Goal: Navigation & Orientation: Find specific page/section

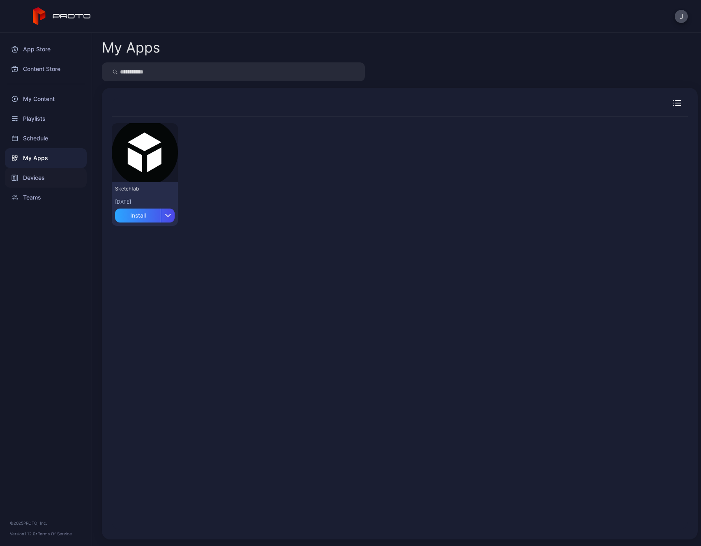
click at [29, 180] on div "Devices" at bounding box center [46, 178] width 82 height 20
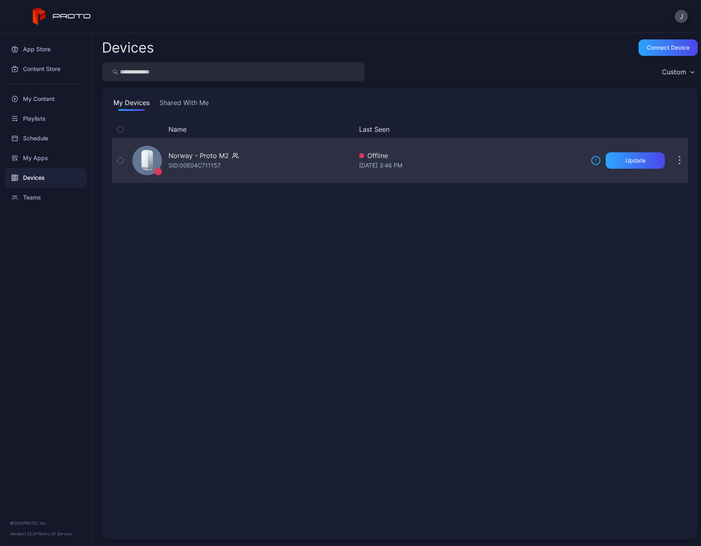
click at [671, 165] on button "button" at bounding box center [679, 160] width 16 height 16
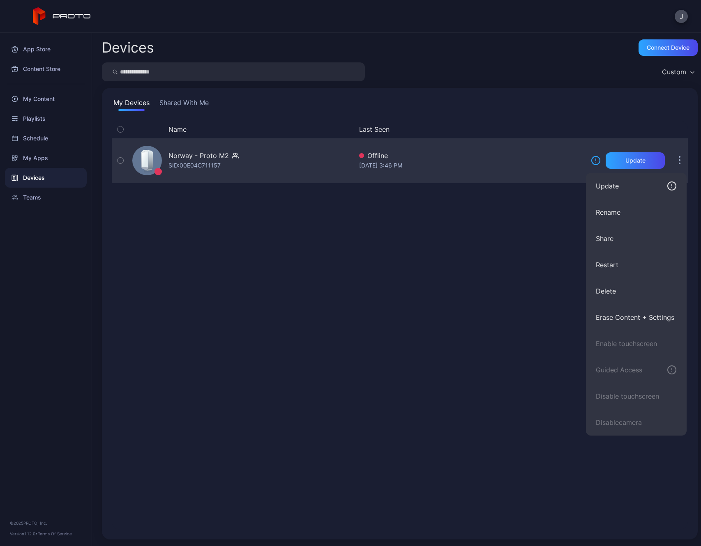
click at [300, 147] on div "Norway - Proto M2 SID: 00E04C711157" at bounding box center [240, 160] width 223 height 41
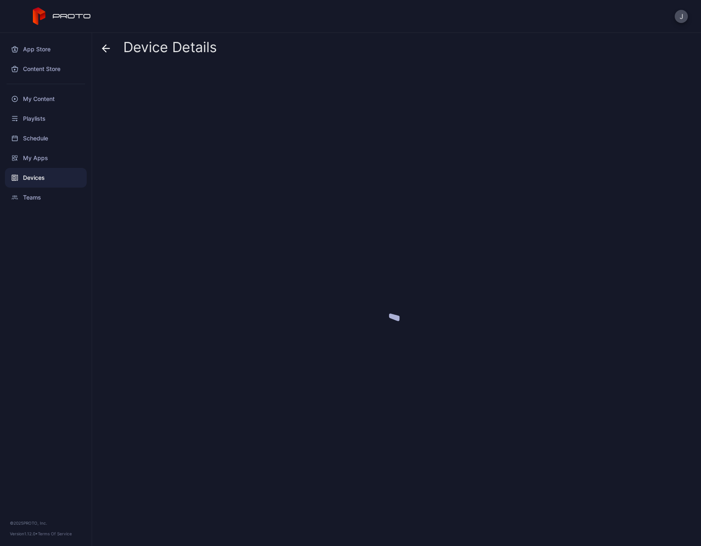
click at [294, 155] on div at bounding box center [399, 303] width 595 height 474
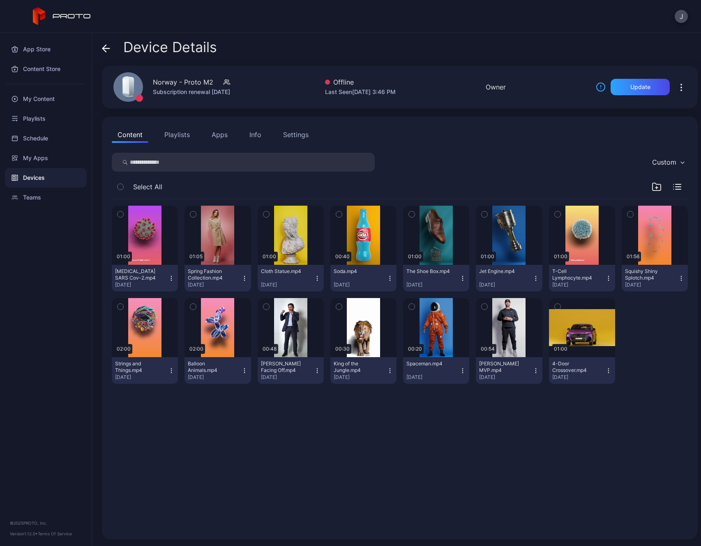
click at [301, 140] on button "Settings" at bounding box center [295, 134] width 37 height 16
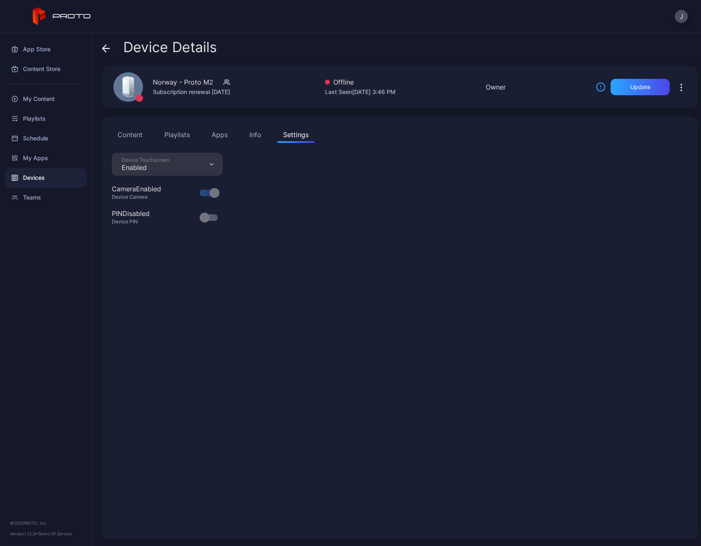
click at [193, 78] on div "Norway - Proto M2" at bounding box center [183, 82] width 60 height 10
click at [193, 86] on div "Norway - Proto M2" at bounding box center [183, 82] width 60 height 10
click at [595, 90] on icon at bounding box center [600, 87] width 10 height 10
click at [128, 89] on icon at bounding box center [126, 85] width 6 height 15
click at [230, 87] on div "Subscription renewal [DATE]" at bounding box center [191, 92] width 77 height 10
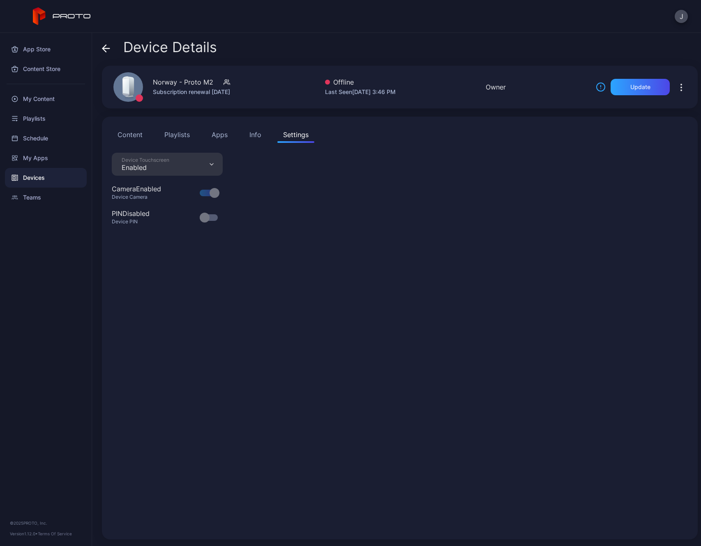
click at [161, 86] on div "Norway - Proto M2" at bounding box center [183, 82] width 60 height 10
click at [202, 384] on div "Device Touchscreen Enabled Camera Enabled Device Camera PIN Disabled Device PIN" at bounding box center [400, 341] width 576 height 377
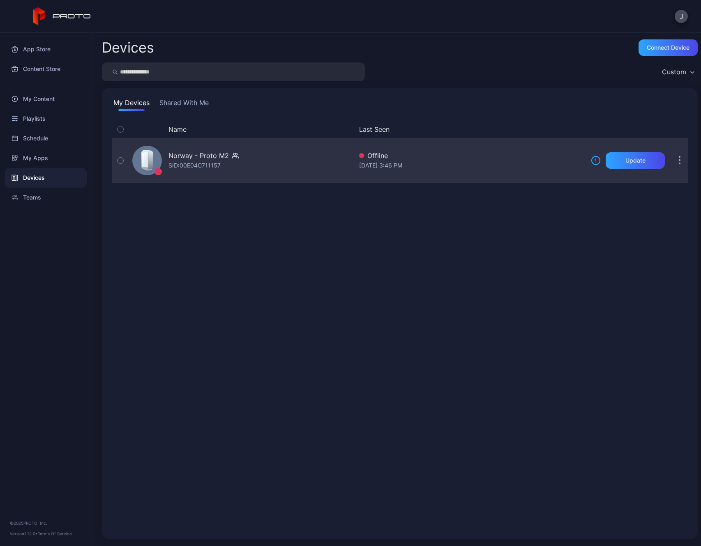
click at [199, 167] on div "SID: 00E04C711157" at bounding box center [194, 166] width 52 height 10
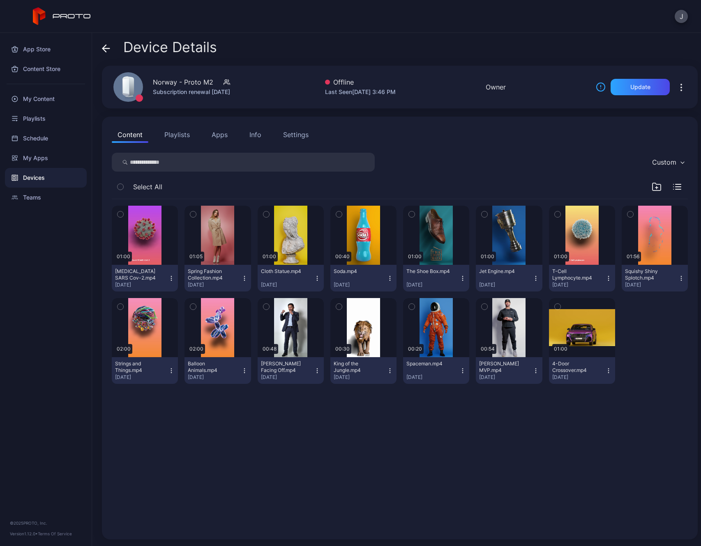
click at [216, 75] on div "Norway - Proto M2 Subscription renewal [DATE]" at bounding box center [168, 87] width 131 height 44
click at [266, 138] on button "Info" at bounding box center [255, 134] width 23 height 16
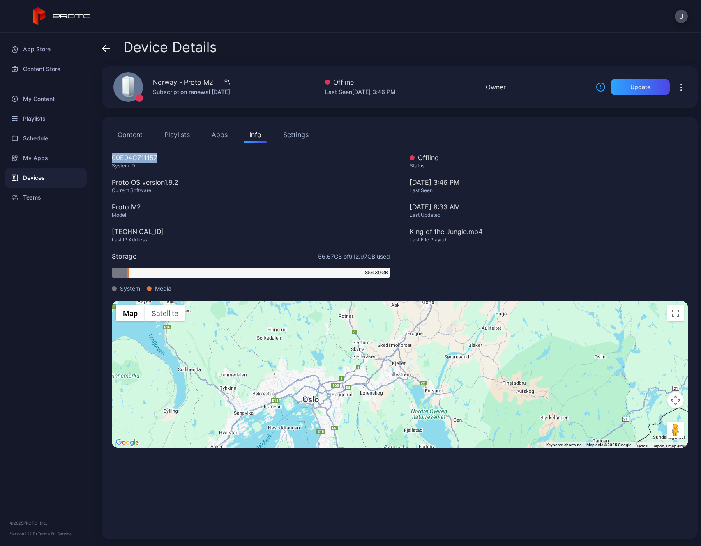
drag, startPoint x: 169, startPoint y: 158, endPoint x: 108, endPoint y: 157, distance: 61.2
click at [112, 157] on div "00E04C711157" at bounding box center [251, 158] width 278 height 10
copy div "00E04C711157"
click at [46, 147] on div "Schedule" at bounding box center [46, 139] width 82 height 20
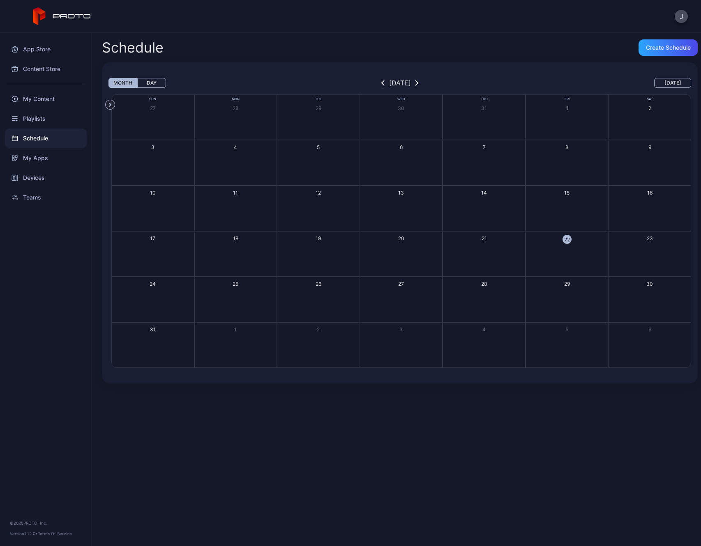
click at [46, 164] on div "My Apps" at bounding box center [46, 158] width 82 height 20
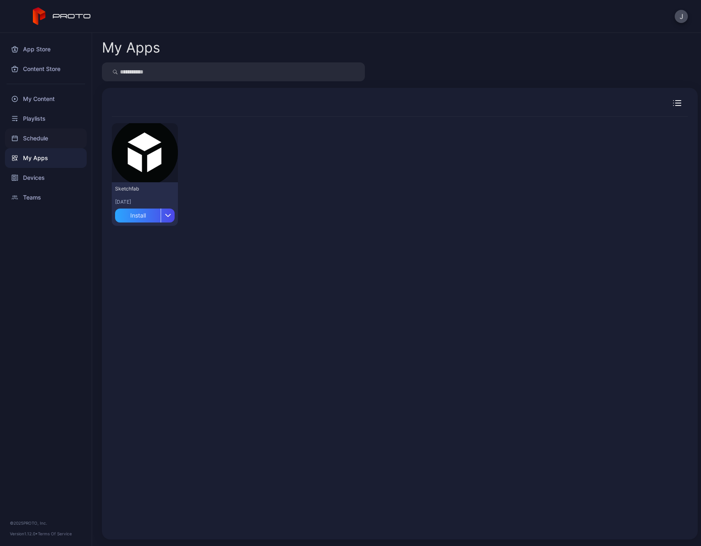
click at [45, 142] on div "Schedule" at bounding box center [46, 139] width 82 height 20
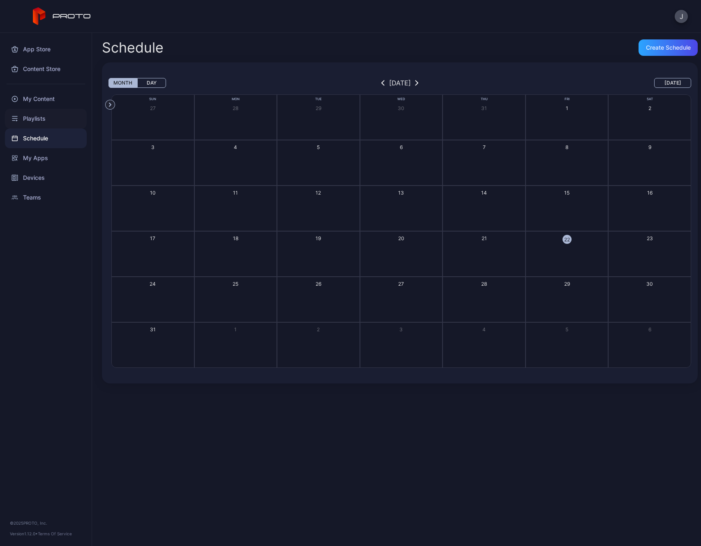
click at [45, 122] on div "Playlists" at bounding box center [46, 119] width 82 height 20
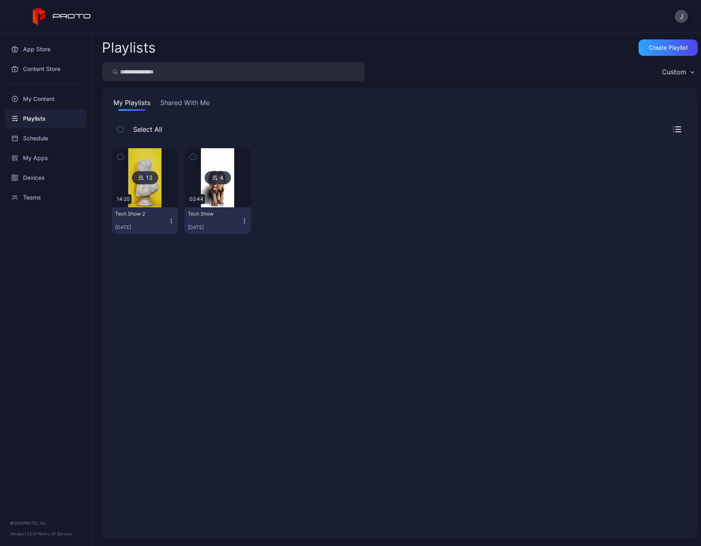
click at [41, 123] on div "Playlists" at bounding box center [46, 119] width 82 height 20
click at [44, 99] on div "My Content" at bounding box center [46, 99] width 82 height 20
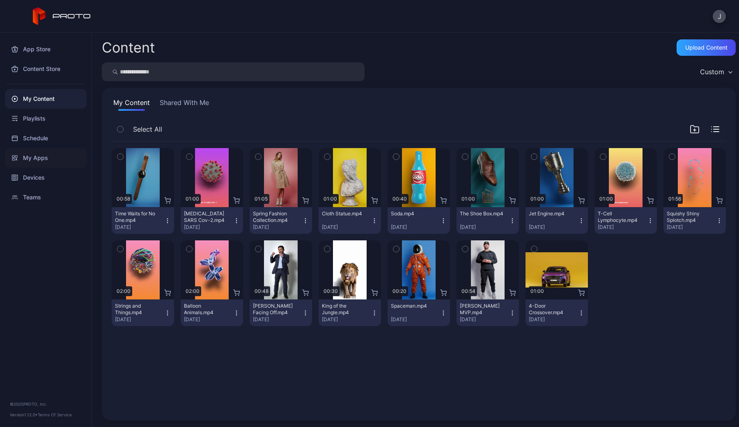
click at [39, 163] on div "My Apps" at bounding box center [46, 158] width 82 height 20
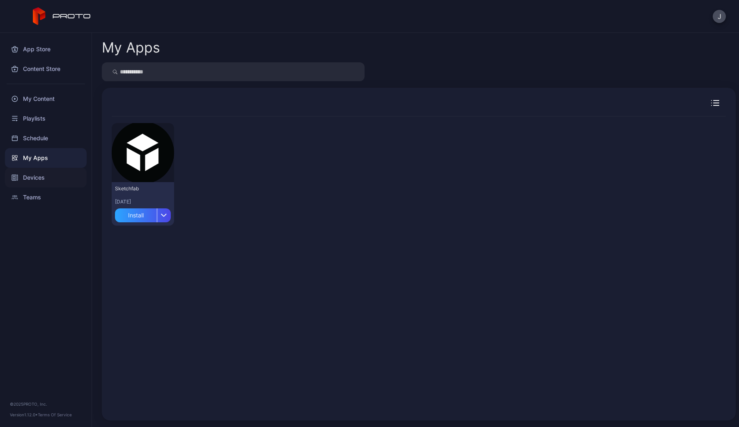
click at [33, 177] on div "Devices" at bounding box center [46, 178] width 82 height 20
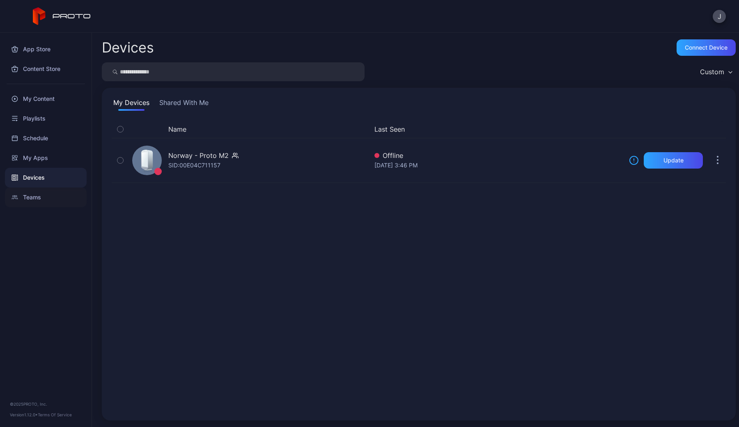
click at [36, 198] on div "Teams" at bounding box center [46, 198] width 82 height 20
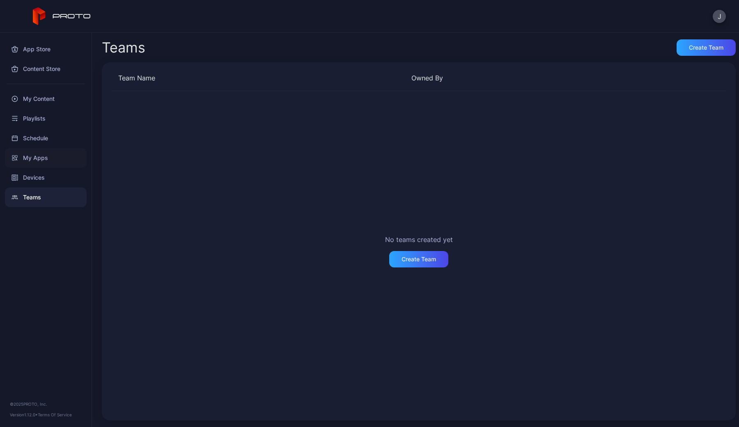
click at [37, 151] on div "My Apps" at bounding box center [46, 158] width 82 height 20
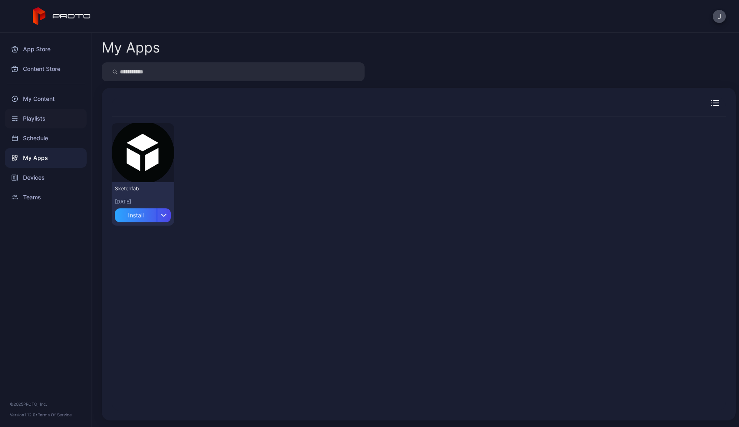
click at [35, 124] on div "Playlists" at bounding box center [46, 119] width 82 height 20
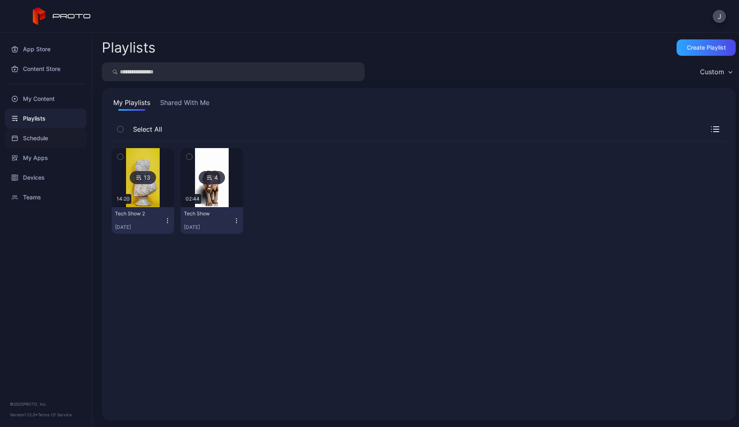
click at [37, 140] on div "Schedule" at bounding box center [46, 139] width 82 height 20
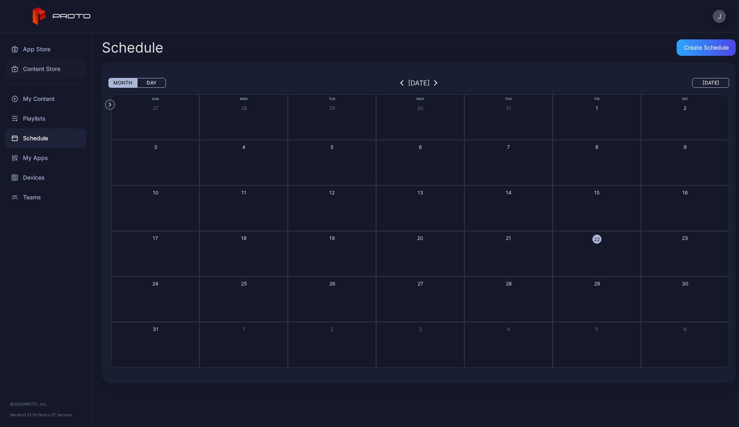
click at [36, 69] on div "Content Store" at bounding box center [46, 69] width 82 height 20
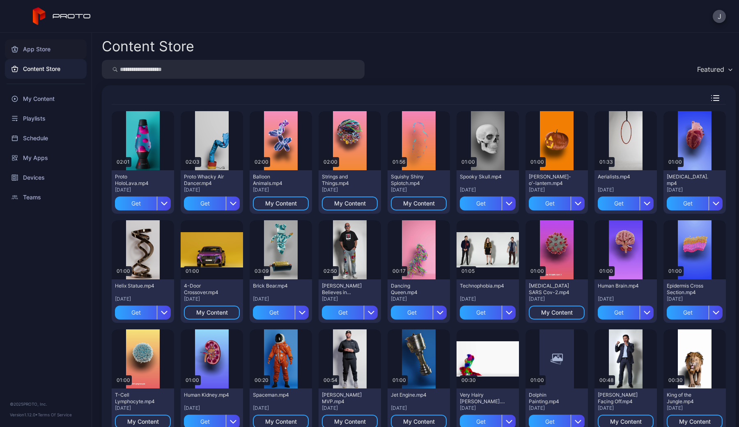
click at [37, 48] on div "App Store" at bounding box center [46, 49] width 82 height 20
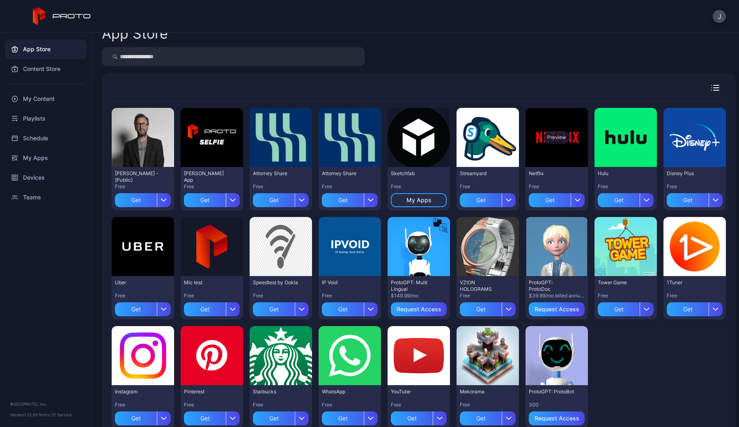
scroll to position [15, 0]
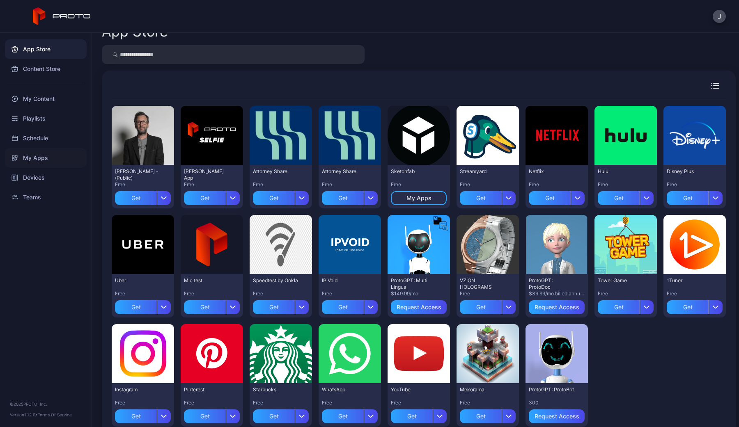
click at [34, 159] on div "My Apps" at bounding box center [46, 158] width 82 height 20
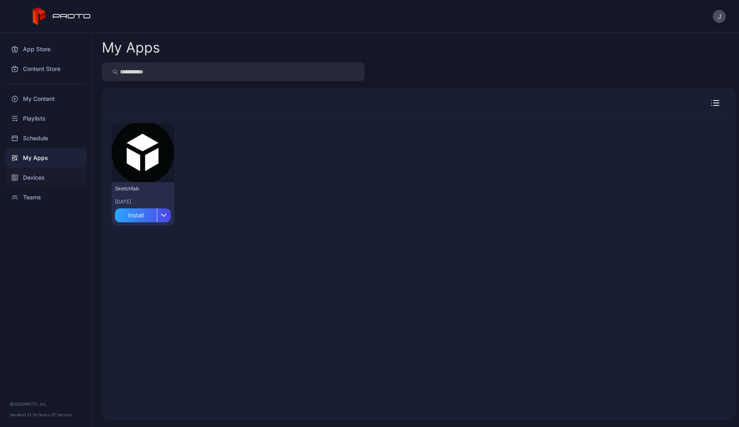
click at [33, 182] on div "Devices" at bounding box center [46, 178] width 82 height 20
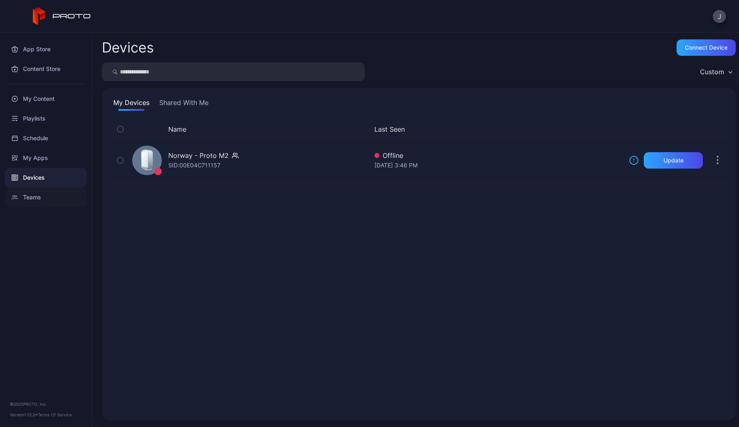
click at [32, 200] on div "Teams" at bounding box center [46, 198] width 82 height 20
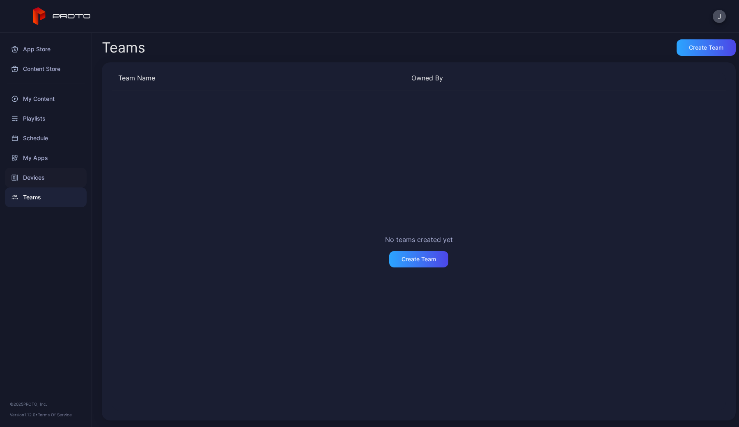
click at [32, 184] on div "Devices" at bounding box center [46, 178] width 82 height 20
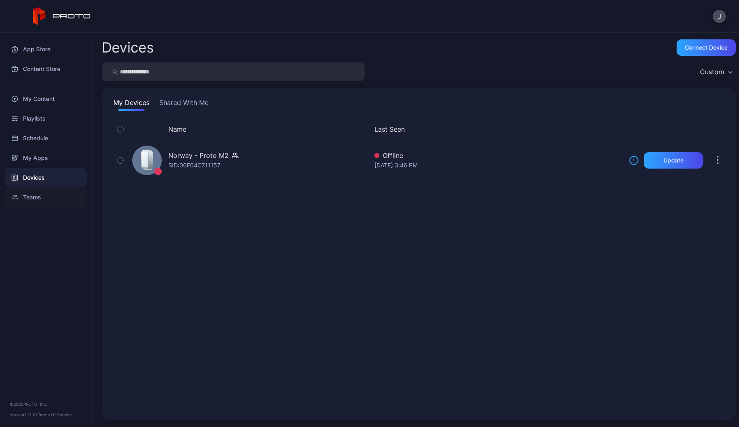
click at [36, 198] on div "Teams" at bounding box center [46, 198] width 82 height 20
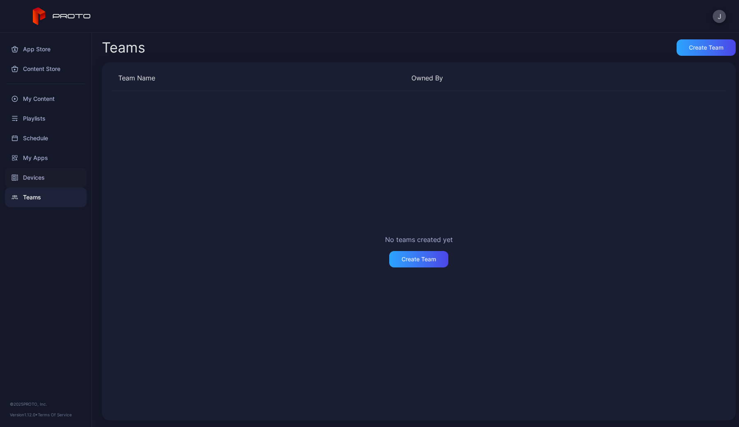
click at [30, 177] on div "Devices" at bounding box center [46, 178] width 82 height 20
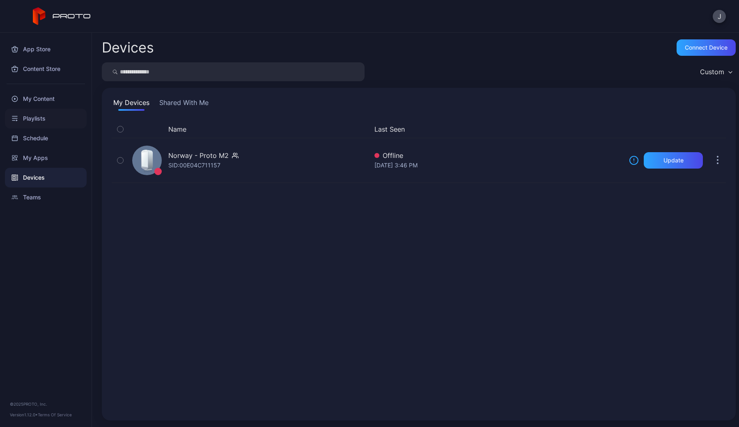
click at [49, 114] on div "Playlists" at bounding box center [46, 119] width 82 height 20
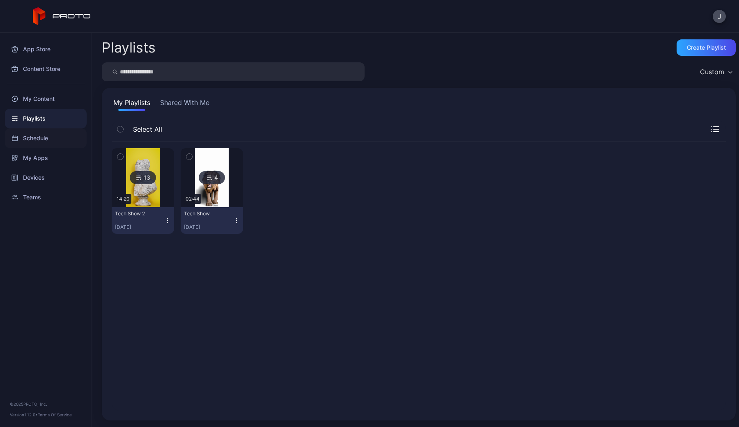
click at [46, 135] on div "Schedule" at bounding box center [46, 139] width 82 height 20
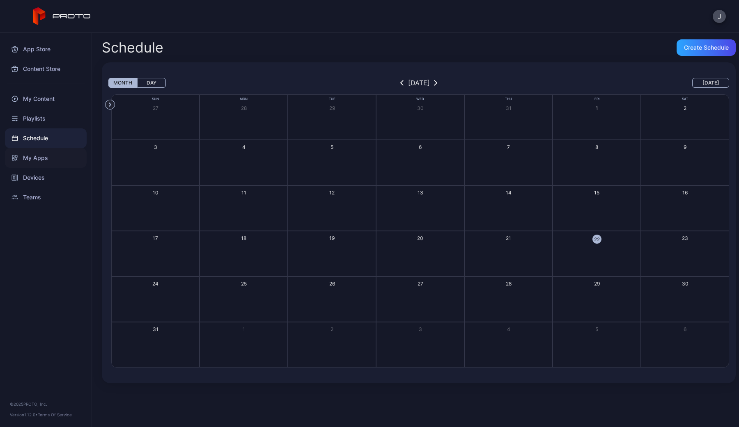
click at [37, 158] on div "My Apps" at bounding box center [46, 158] width 82 height 20
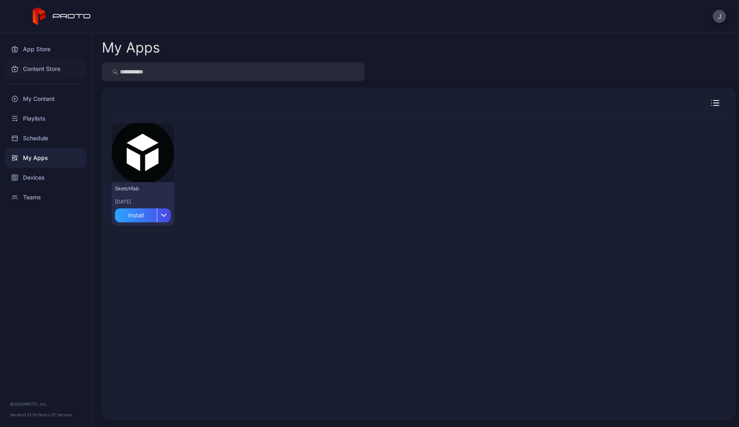
click at [47, 71] on div "Content Store" at bounding box center [46, 69] width 82 height 20
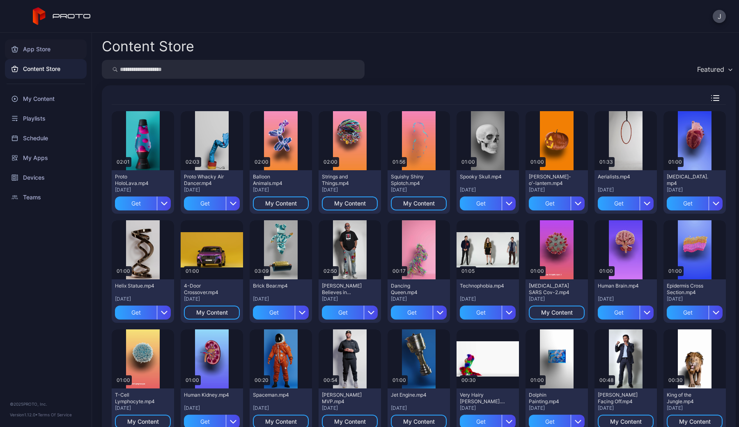
click at [41, 48] on div "App Store" at bounding box center [46, 49] width 82 height 20
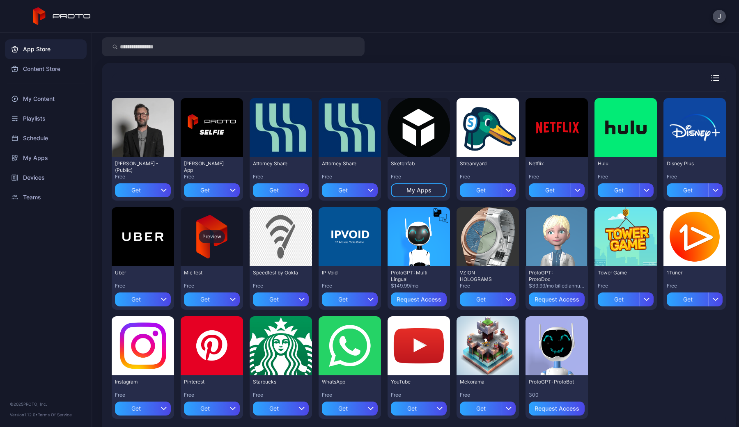
scroll to position [23, 0]
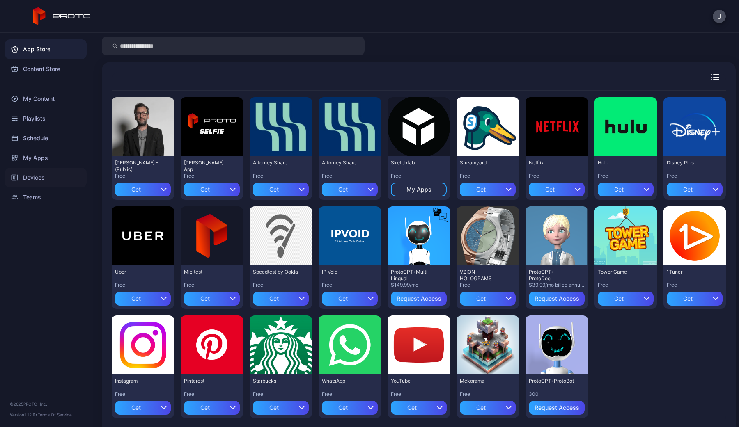
click at [38, 179] on div "Devices" at bounding box center [46, 178] width 82 height 20
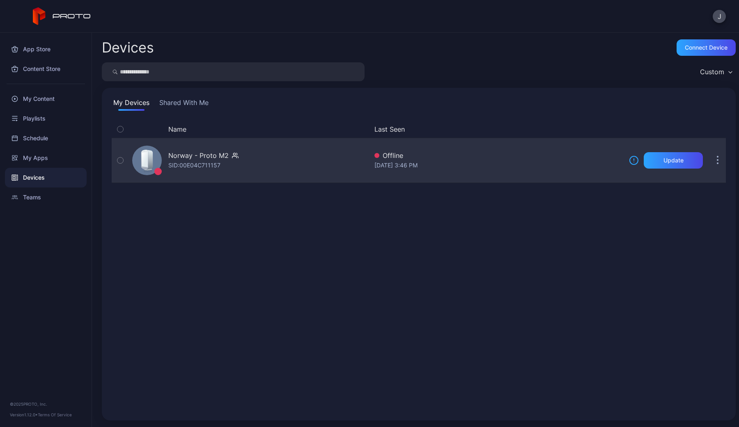
click at [204, 172] on div "Norway - Proto M2 SID: 00E04C711157" at bounding box center [248, 160] width 239 height 41
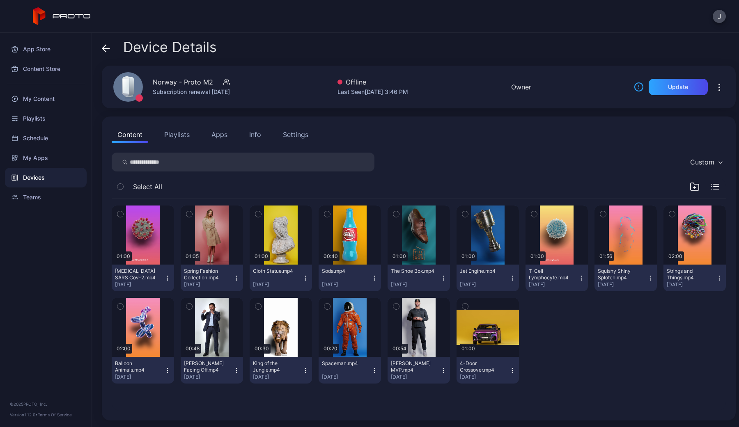
click at [179, 138] on button "Playlists" at bounding box center [177, 134] width 37 height 16
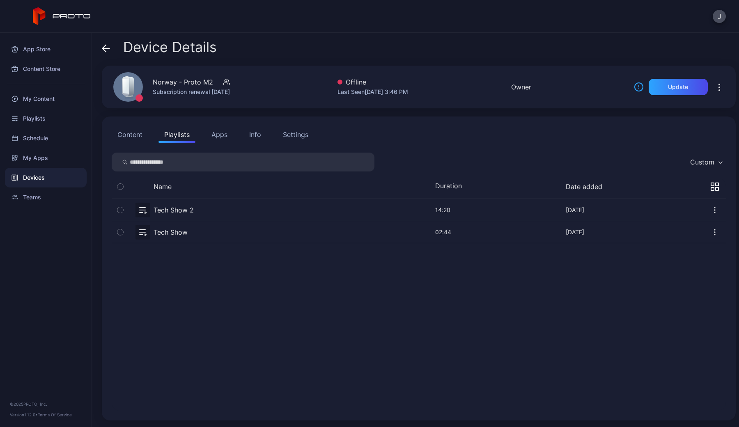
click at [214, 136] on button "Apps" at bounding box center [220, 134] width 28 height 16
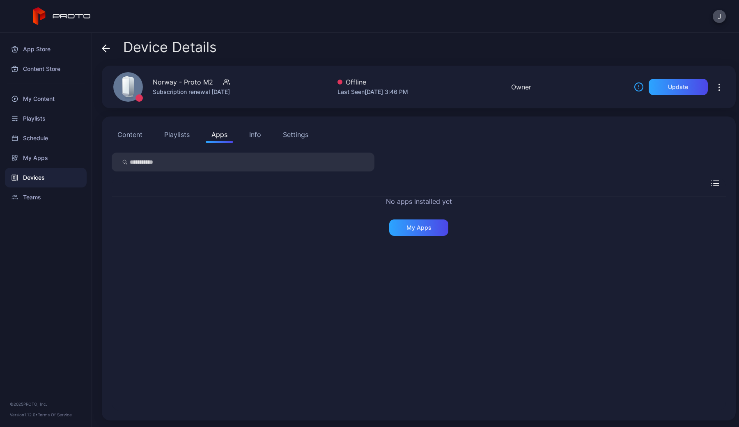
click at [252, 136] on div "Info" at bounding box center [255, 135] width 12 height 10
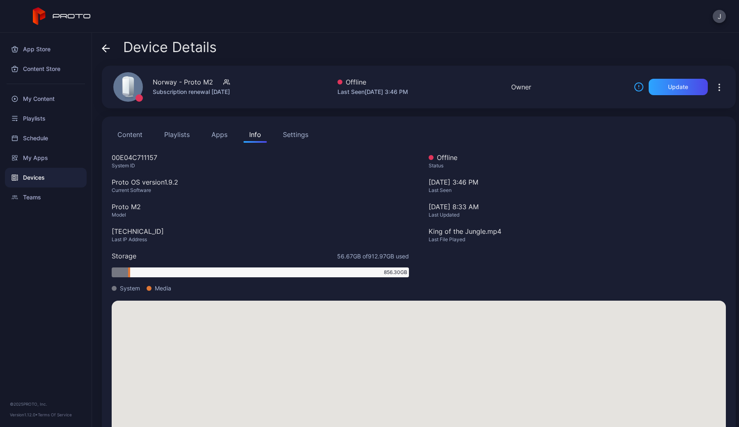
click at [295, 136] on div "Settings" at bounding box center [295, 135] width 25 height 10
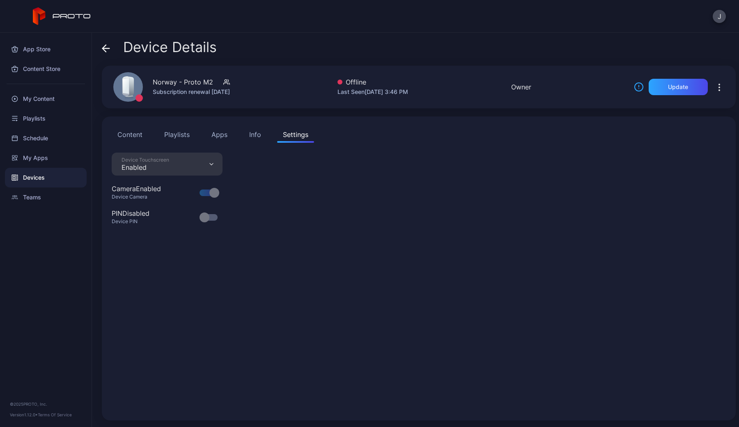
click at [253, 134] on div "Info" at bounding box center [255, 135] width 12 height 10
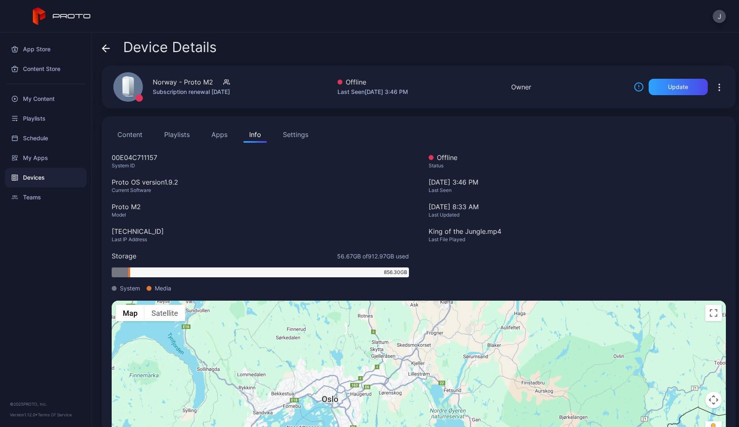
click at [700, 88] on icon "button" at bounding box center [719, 87] width 1 height 1
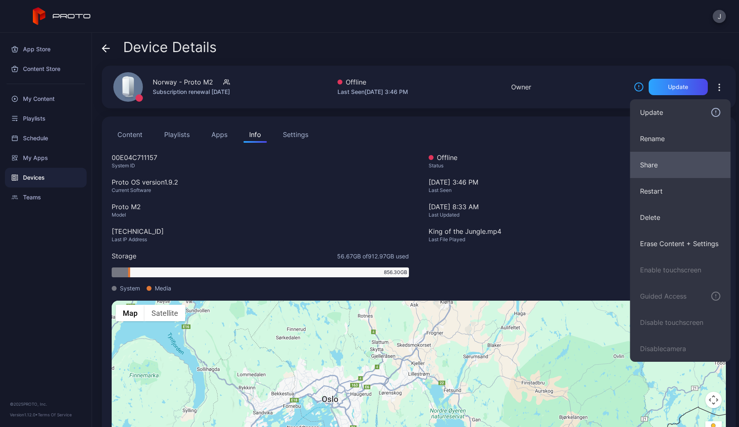
click at [645, 164] on button "Share" at bounding box center [680, 165] width 101 height 26
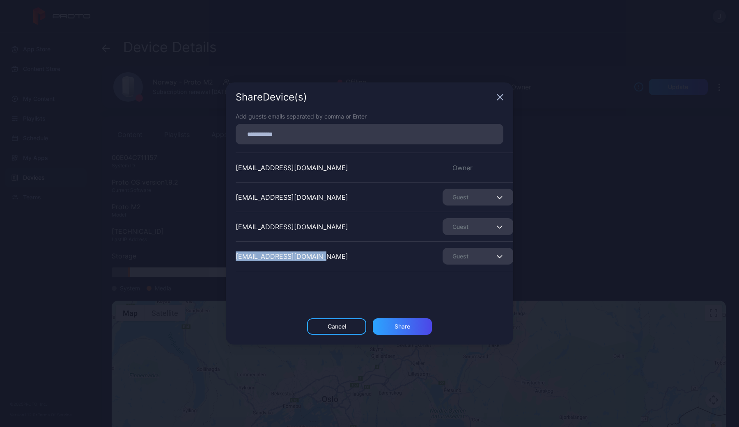
drag, startPoint x: 237, startPoint y: 258, endPoint x: 325, endPoint y: 266, distance: 88.7
click at [325, 262] on div "[EMAIL_ADDRESS][DOMAIN_NAME]" at bounding box center [292, 257] width 113 height 10
copy div "[EMAIL_ADDRESS][DOMAIN_NAME]"
click at [496, 253] on div "Guest" at bounding box center [478, 256] width 71 height 17
click at [384, 260] on div "[EMAIL_ADDRESS][DOMAIN_NAME] Guest" at bounding box center [375, 256] width 278 height 30
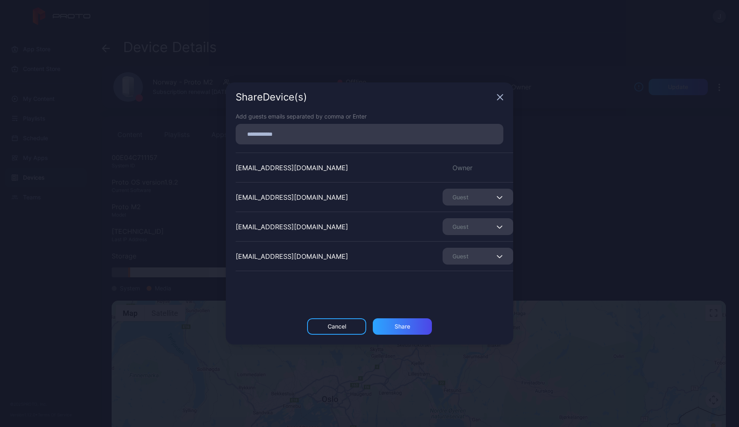
click at [502, 101] on div "Share Device (s)" at bounding box center [369, 98] width 287 height 30
click at [496, 98] on div "Share Device (s)" at bounding box center [369, 98] width 287 height 30
click at [503, 97] on icon "button" at bounding box center [500, 97] width 7 height 7
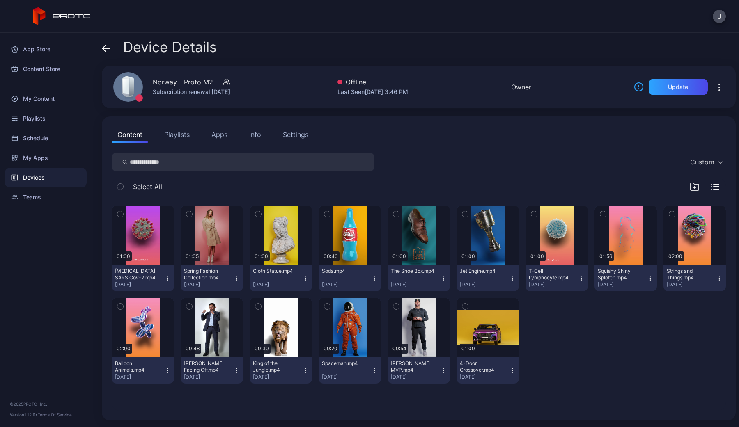
click at [213, 132] on button "Apps" at bounding box center [220, 134] width 28 height 16
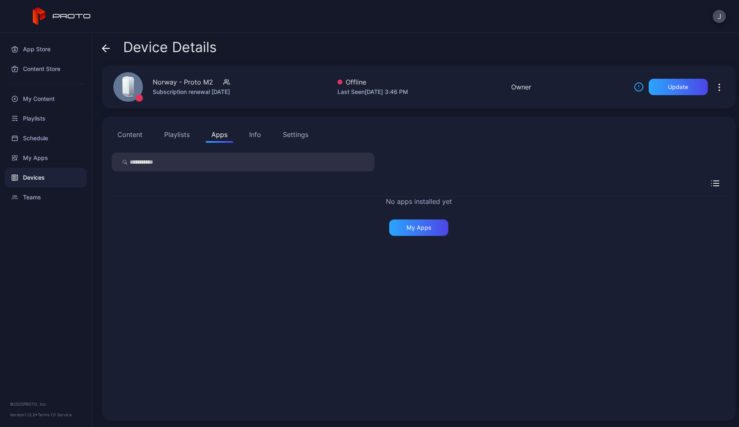
click at [175, 138] on button "Playlists" at bounding box center [177, 134] width 37 height 16
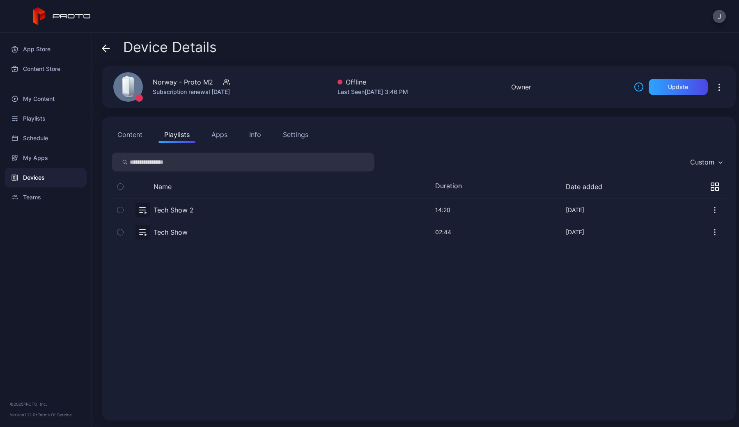
click at [251, 137] on div "Info" at bounding box center [255, 135] width 12 height 10
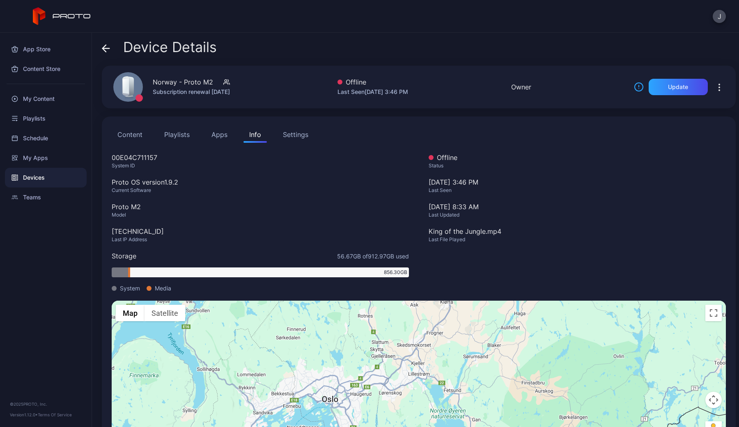
click at [285, 138] on div "Settings" at bounding box center [295, 135] width 25 height 10
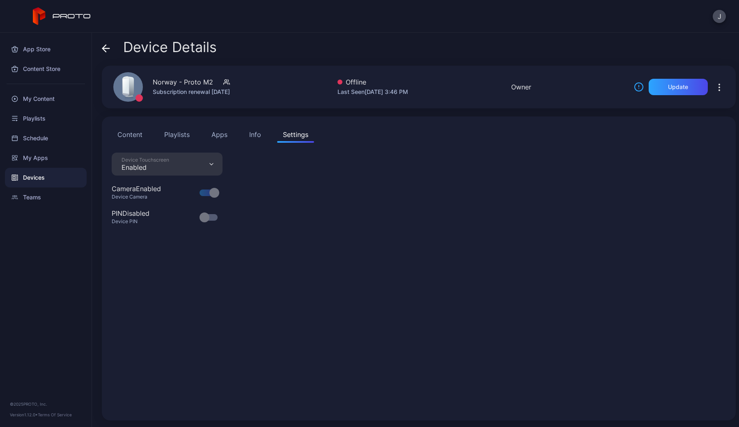
click at [251, 136] on div "Info" at bounding box center [255, 135] width 12 height 10
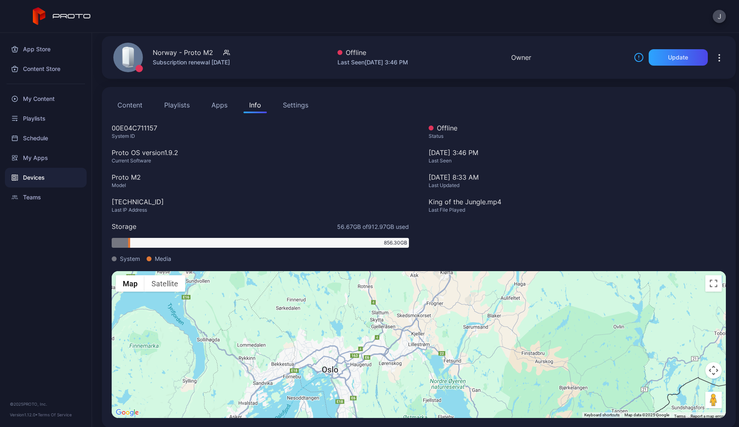
scroll to position [37, 0]
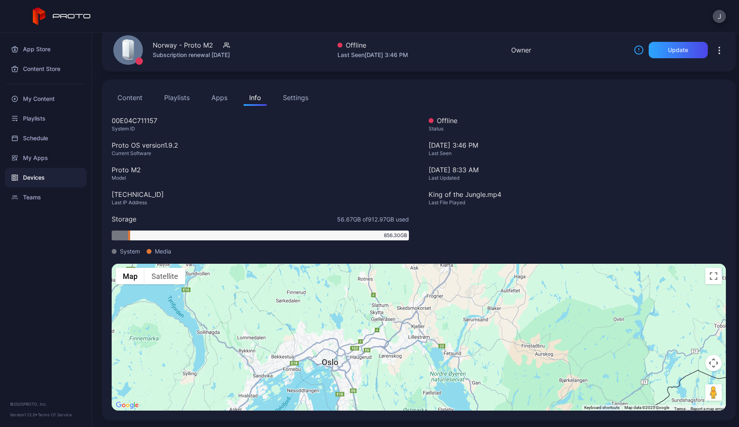
click at [44, 180] on div "Devices" at bounding box center [46, 178] width 82 height 20
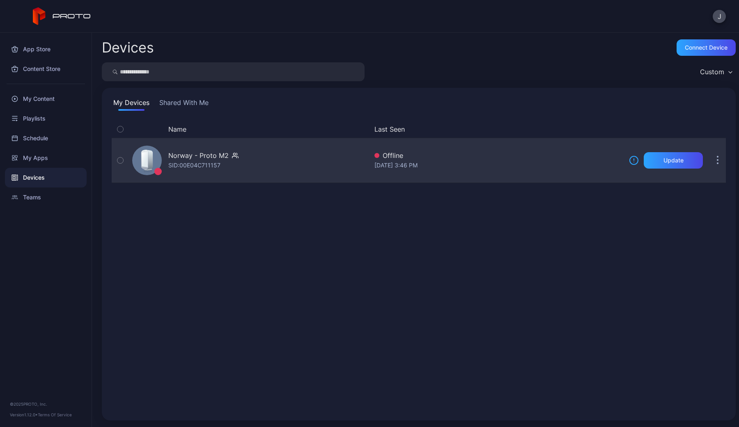
click at [290, 168] on div "Norway - Proto M2 SID: 00E04C711157" at bounding box center [248, 160] width 239 height 41
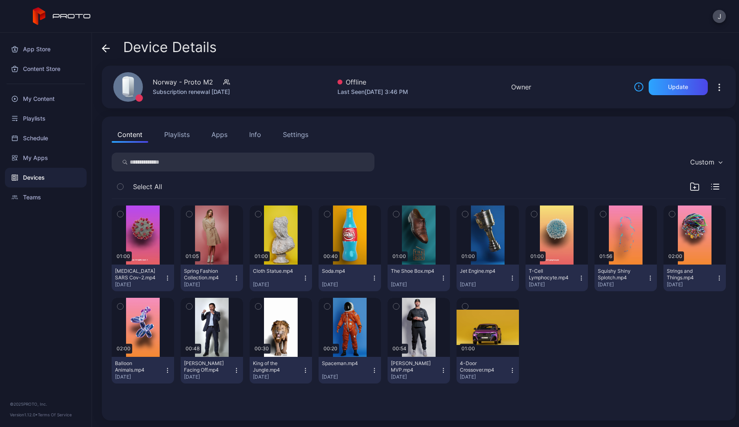
click at [252, 136] on div "Info" at bounding box center [255, 135] width 12 height 10
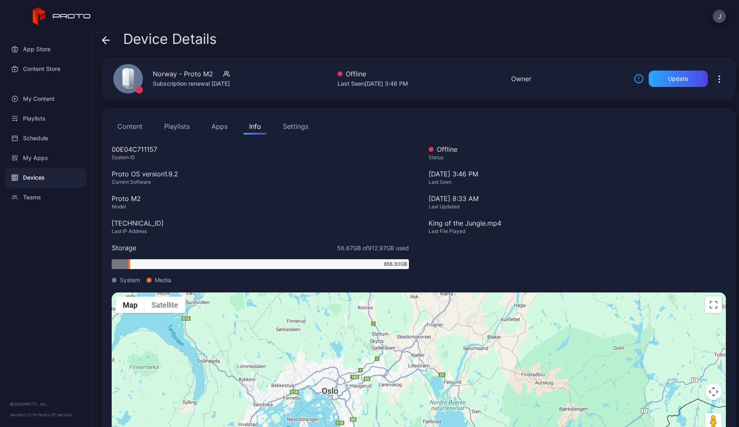
scroll to position [10, 0]
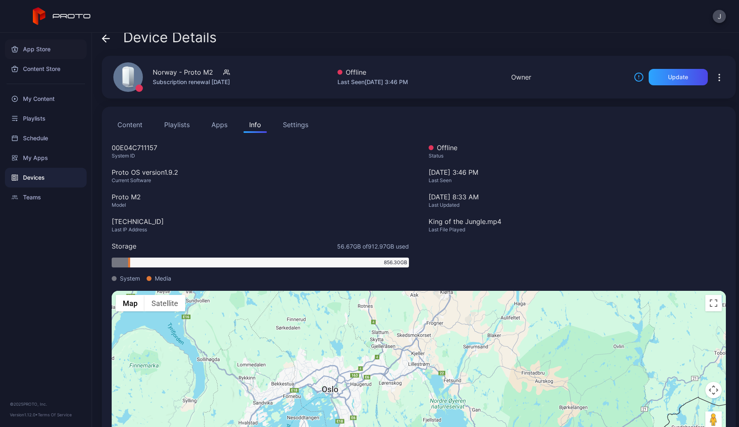
click at [35, 51] on div "App Store" at bounding box center [46, 49] width 82 height 20
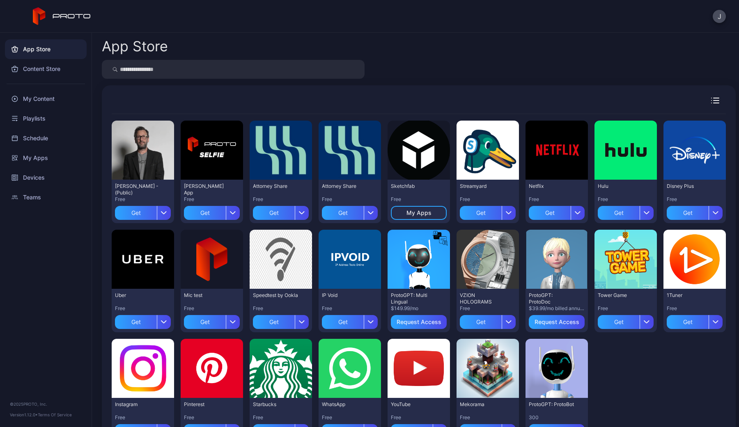
click at [42, 71] on div "Content Store" at bounding box center [46, 69] width 82 height 20
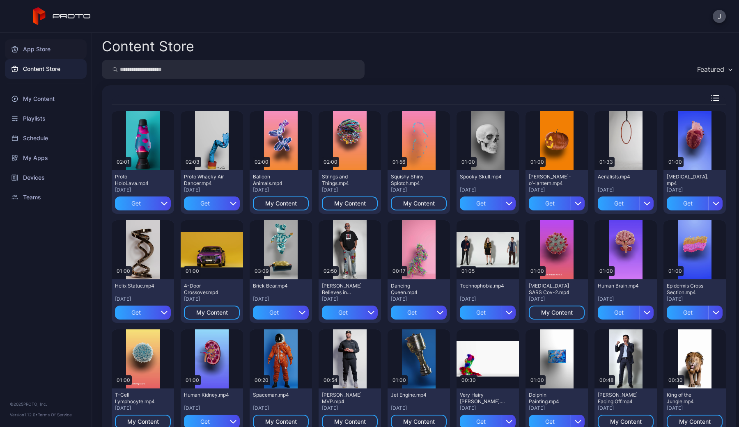
click at [37, 52] on div "App Store" at bounding box center [46, 49] width 82 height 20
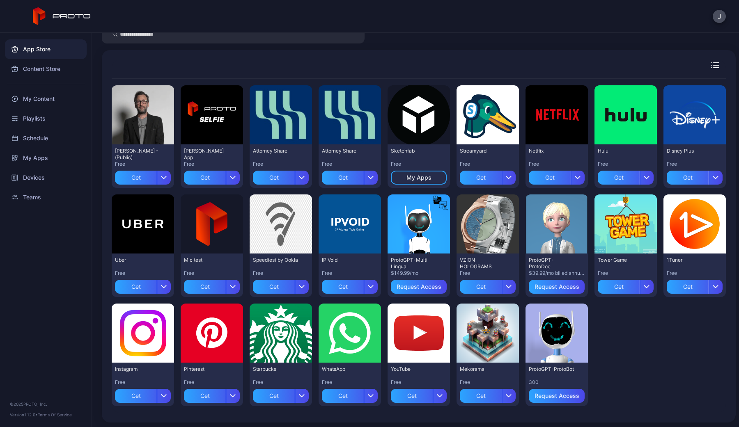
scroll to position [34, 0]
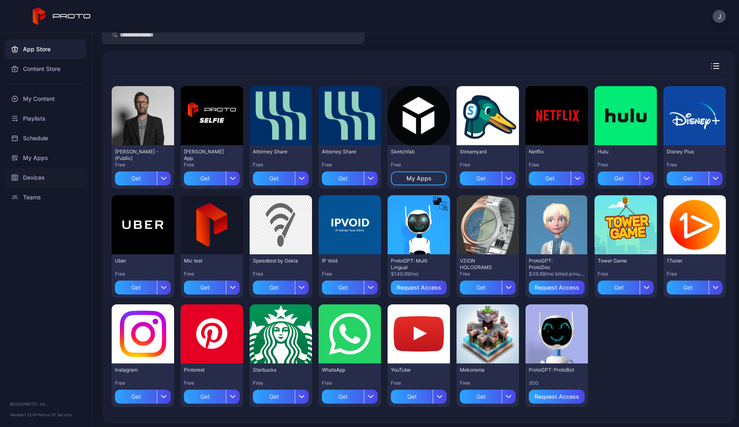
click at [42, 183] on div "Devices" at bounding box center [46, 178] width 82 height 20
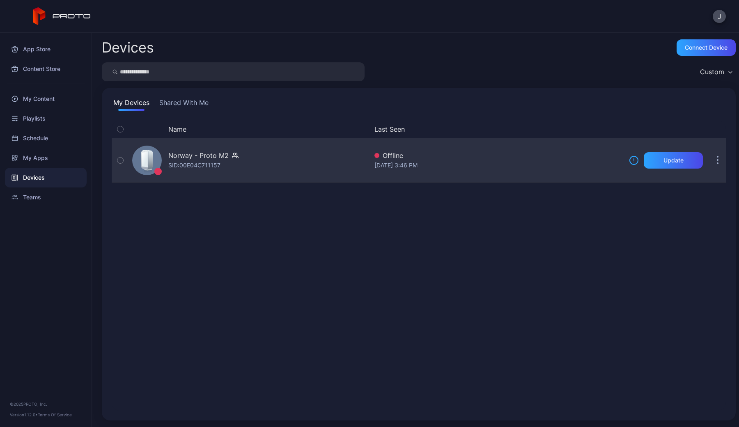
click at [700, 156] on icon "button" at bounding box center [717, 156] width 1 height 1
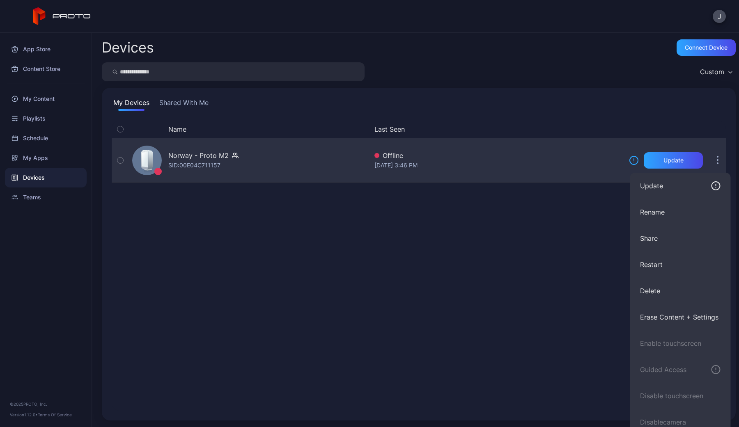
click at [283, 177] on div "Norway - Proto M2 SID: 00E04C711157" at bounding box center [248, 160] width 239 height 41
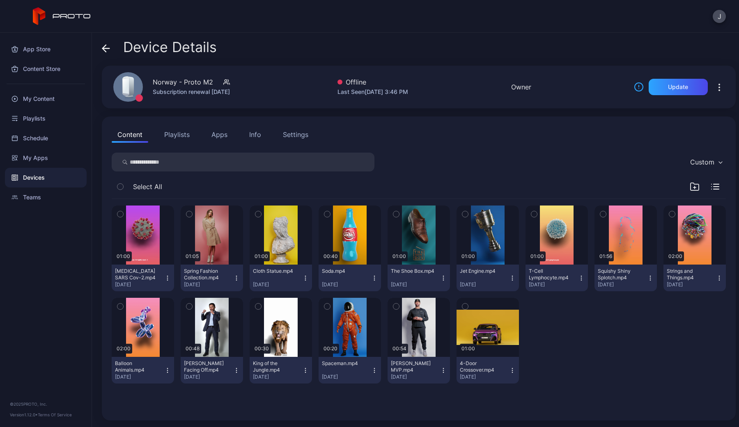
click at [286, 126] on div "Content Playlists Apps Info Settings Custom Select All 01:00 [MEDICAL_DATA] SAR…" at bounding box center [419, 269] width 634 height 304
click at [275, 131] on div "Content Playlists Apps Info Settings" at bounding box center [419, 134] width 614 height 16
click at [275, 133] on div "Content Playlists Apps Info Settings" at bounding box center [419, 134] width 614 height 16
click at [232, 140] on button "Apps" at bounding box center [220, 134] width 28 height 16
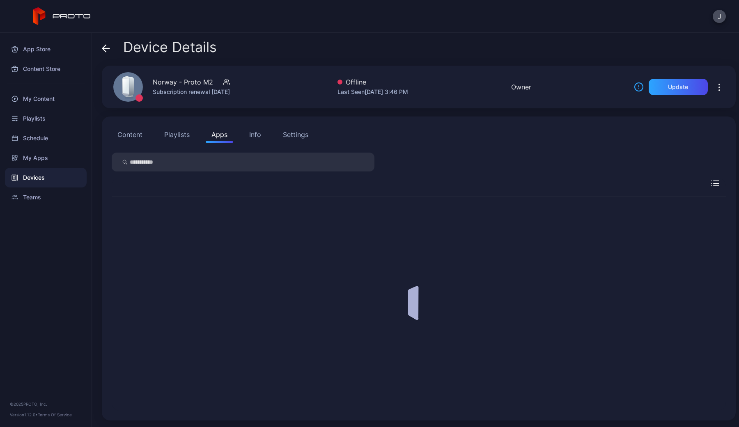
click at [216, 140] on button "Apps" at bounding box center [220, 134] width 28 height 16
click at [288, 140] on button "Settings" at bounding box center [295, 134] width 37 height 16
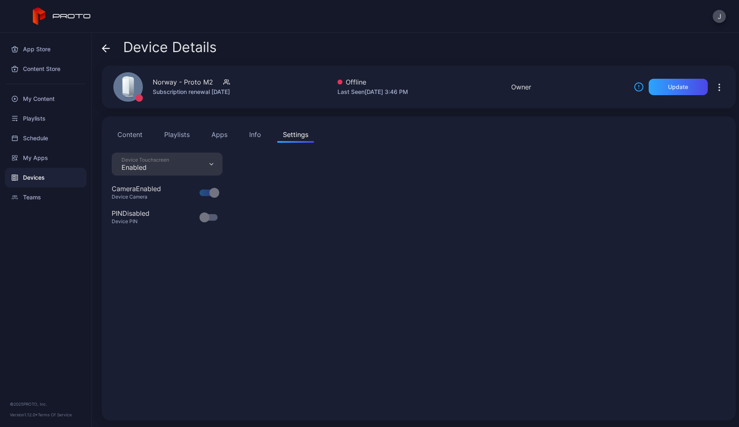
click at [184, 136] on button "Playlists" at bounding box center [177, 134] width 37 height 16
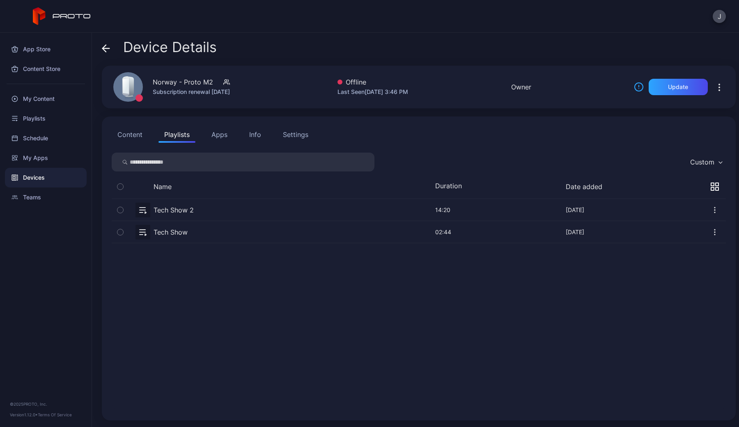
click at [227, 136] on button "Apps" at bounding box center [220, 134] width 28 height 16
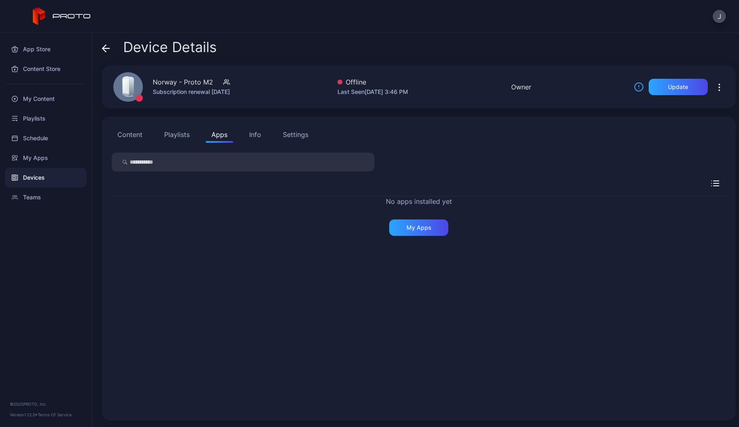
click at [288, 136] on div "Settings" at bounding box center [295, 135] width 25 height 10
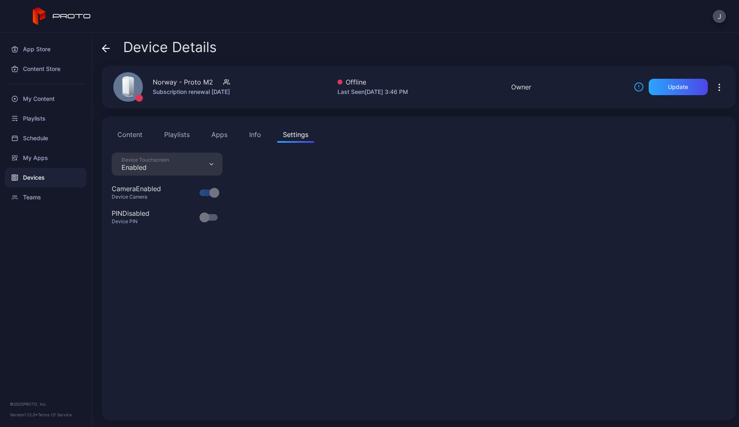
click at [218, 138] on button "Apps" at bounding box center [220, 134] width 28 height 16
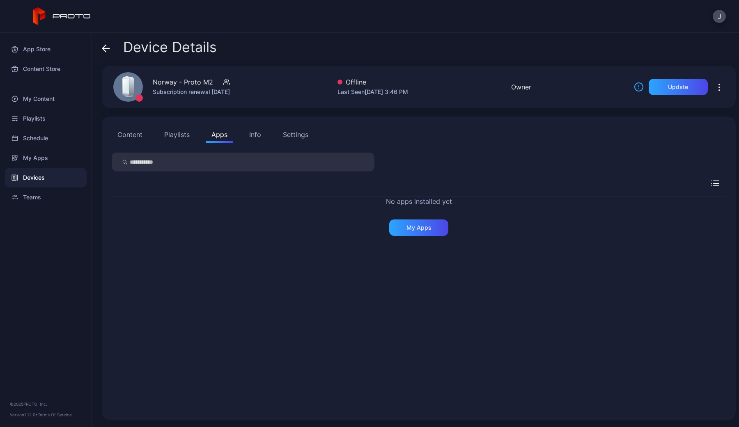
click at [297, 135] on div "Settings" at bounding box center [295, 135] width 25 height 10
